Goal: Feedback & Contribution: Submit feedback/report problem

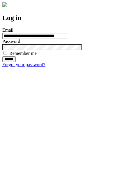
type input "**********"
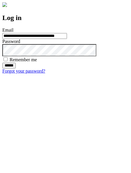
click at [16, 68] on input "******" at bounding box center [8, 66] width 13 height 6
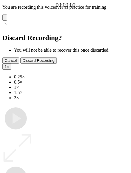
type input "**********"
